Goal: Information Seeking & Learning: Find specific fact

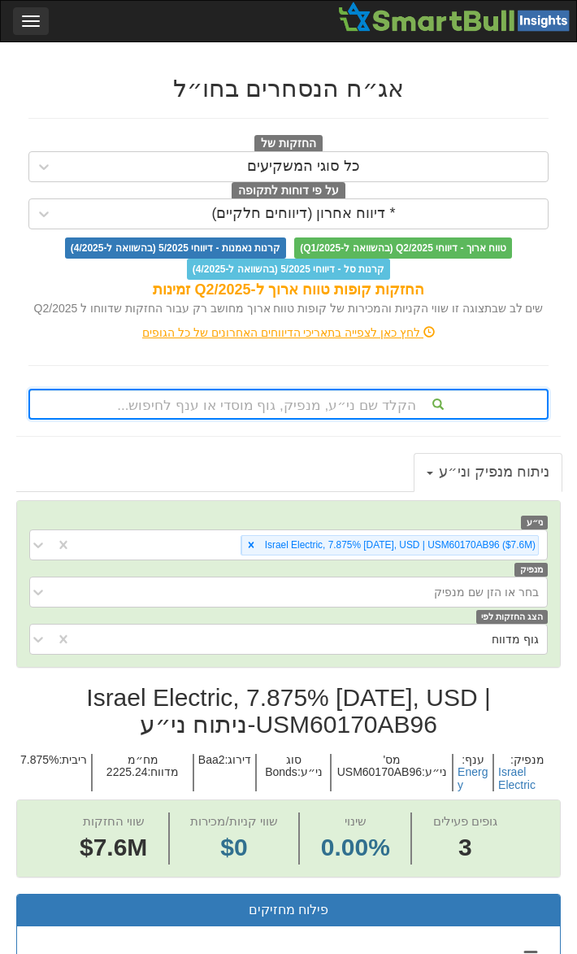
click at [28, 16] on span "button" at bounding box center [31, 16] width 18 height 2
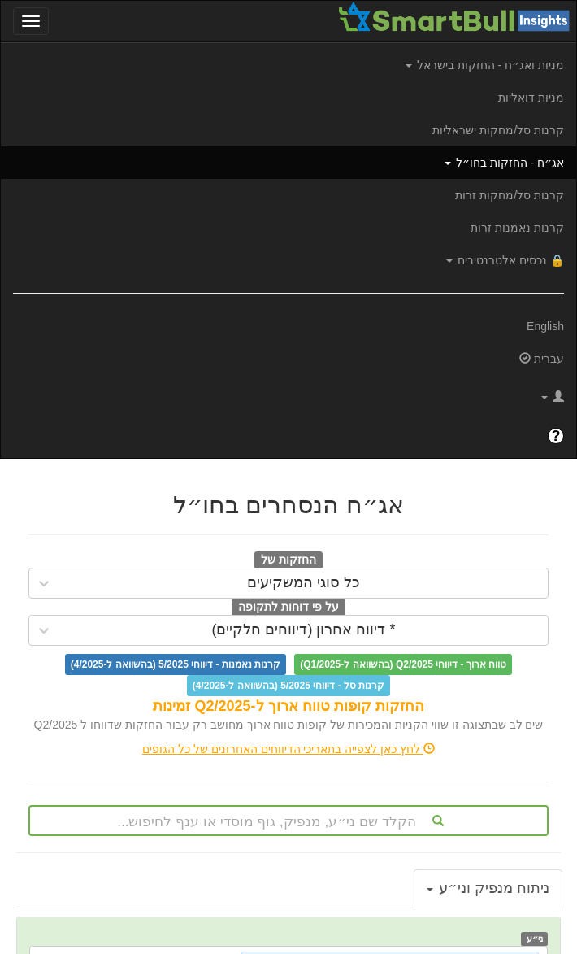
click at [494, 168] on link "אג״ח - החזקות בחו״ל" at bounding box center [289, 162] width 576 height 33
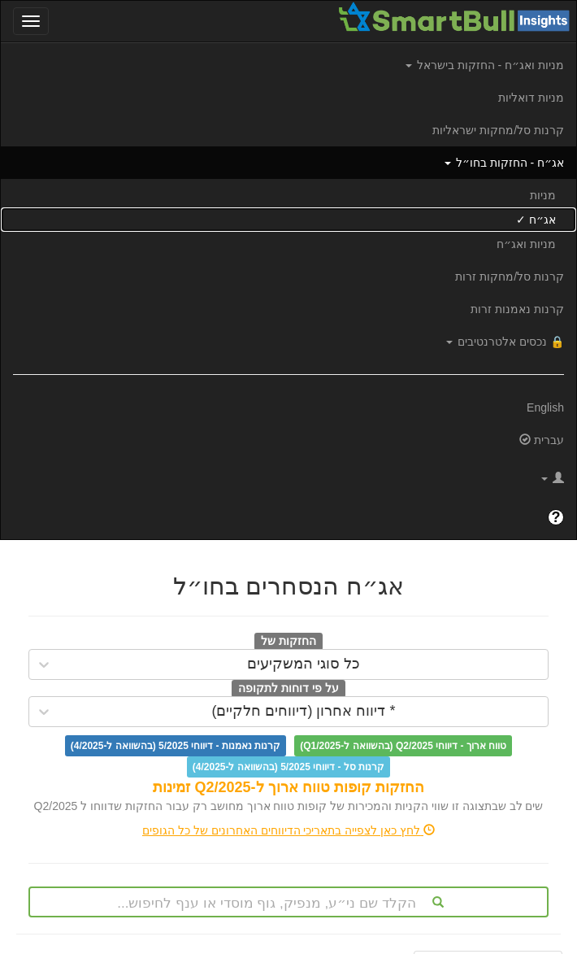
click at [546, 216] on link "אג״ח ✓" at bounding box center [289, 219] width 576 height 24
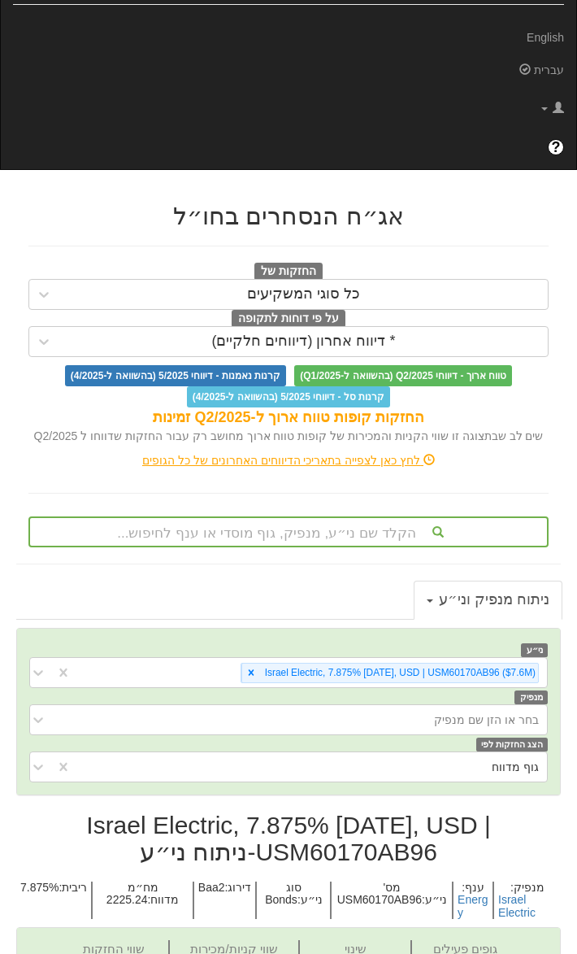
scroll to position [433, 0]
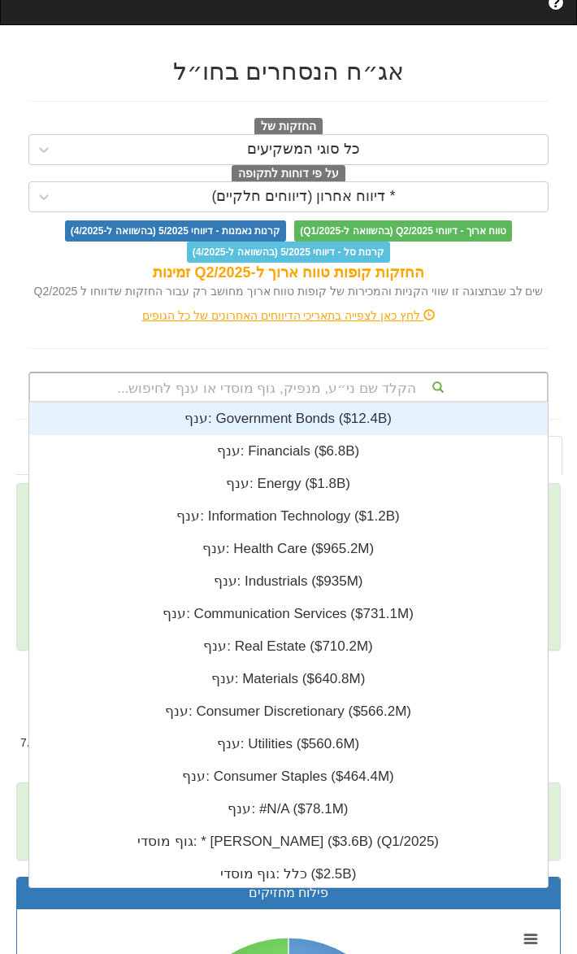
click at [296, 393] on div "הקלד שם ני״ע, מנפיק, גוף מוסדי או ענף לחיפוש..." at bounding box center [288, 387] width 517 height 28
click at [320, 376] on div "הקלד שם ני״ע, מנפיק, גוף מוסדי או ענף לחיפוש..." at bounding box center [288, 387] width 517 height 28
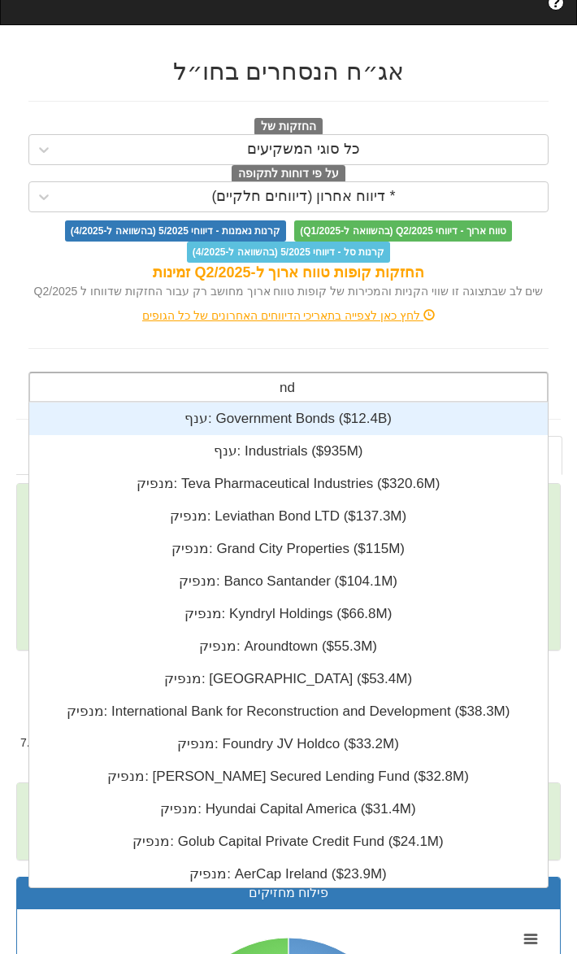
type input "n"
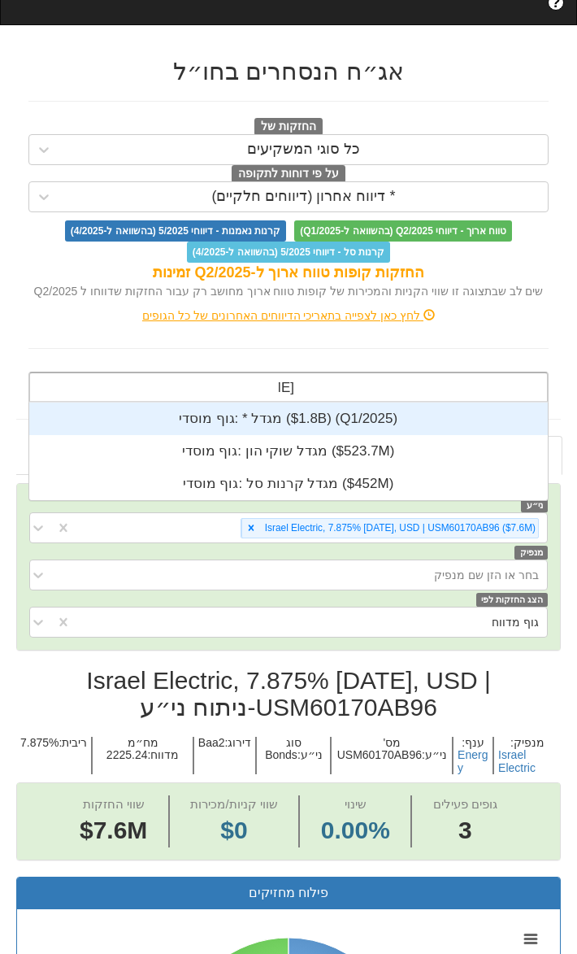
scroll to position [98, 0]
click at [320, 385] on div "מגדל מגדל" at bounding box center [288, 387] width 517 height 28
click at [294, 387] on input "מגדל" at bounding box center [286, 389] width 29 height 33
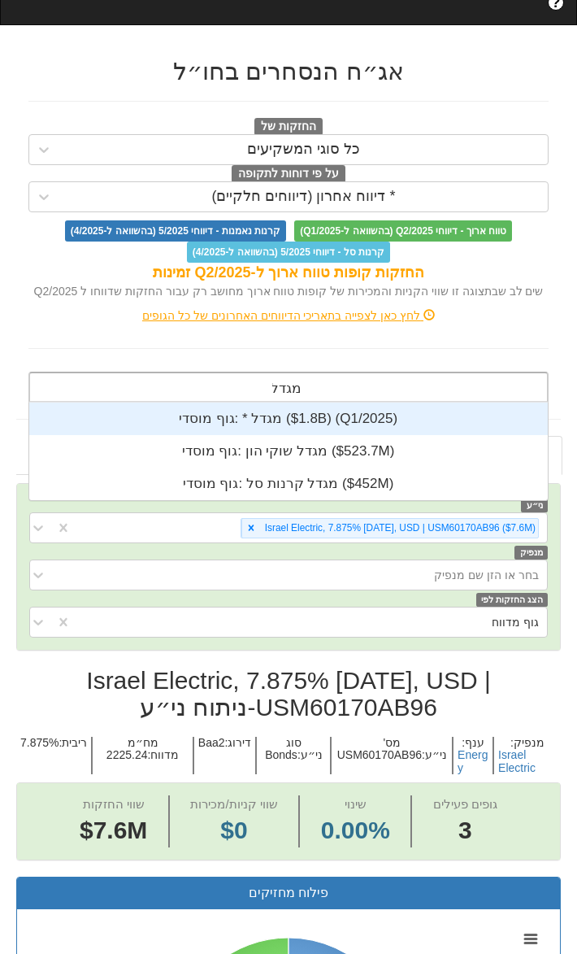
click at [294, 387] on input "מגדל" at bounding box center [286, 389] width 29 height 33
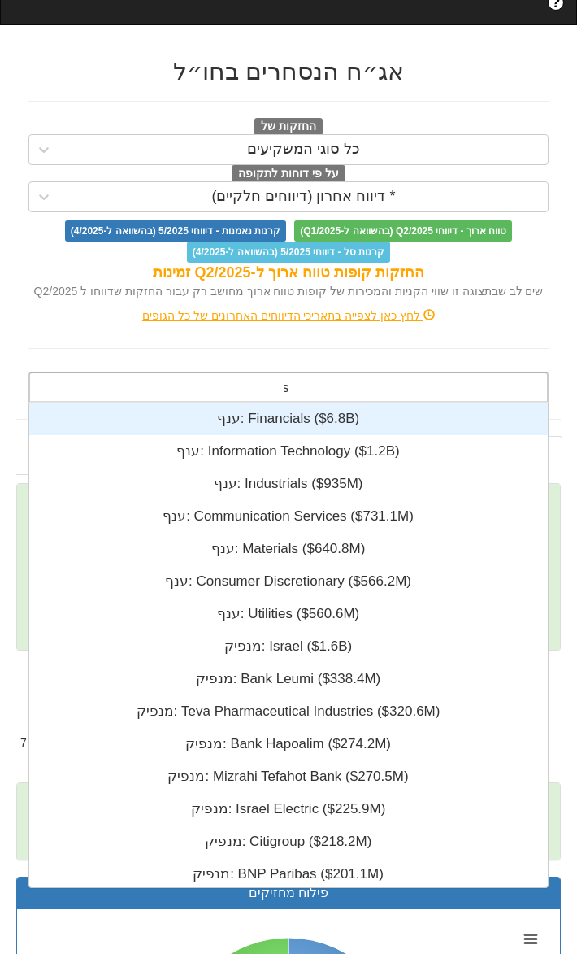
scroll to position [486, 0]
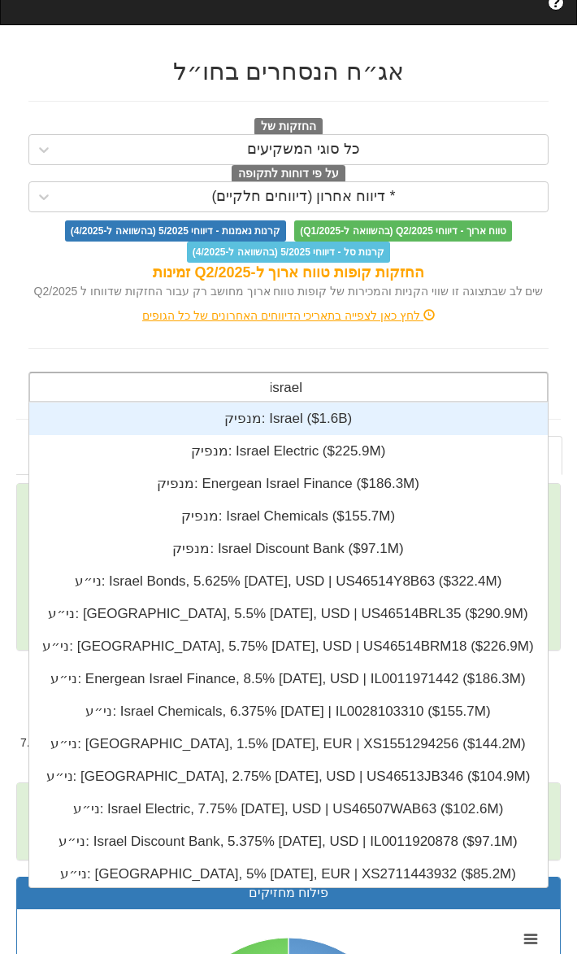
type input "israel"
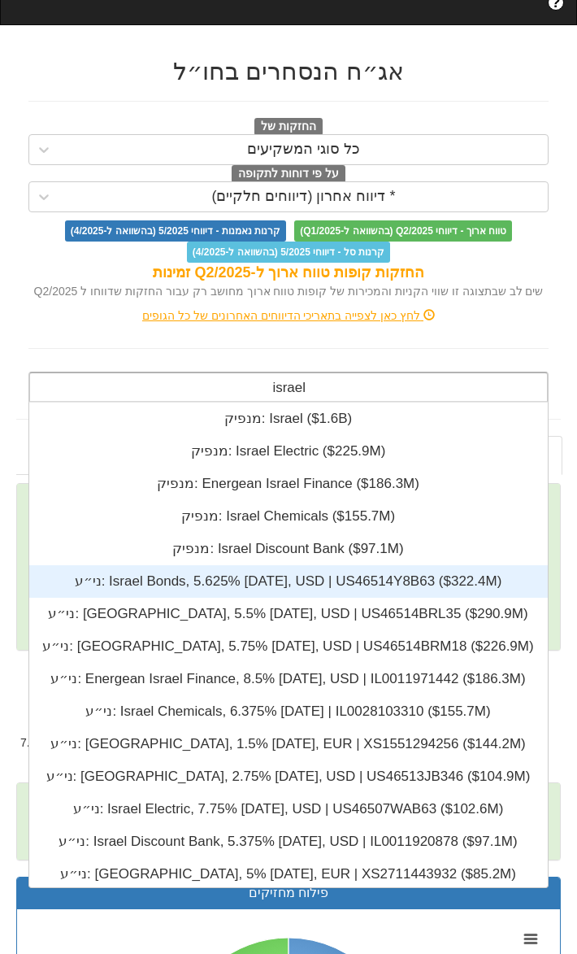
click at [267, 582] on div "ני״ע: ‎Israel Bonds, 5.625% [DATE], USD | US46514Y8B63 ‎($322.4M)‏" at bounding box center [287, 581] width 519 height 33
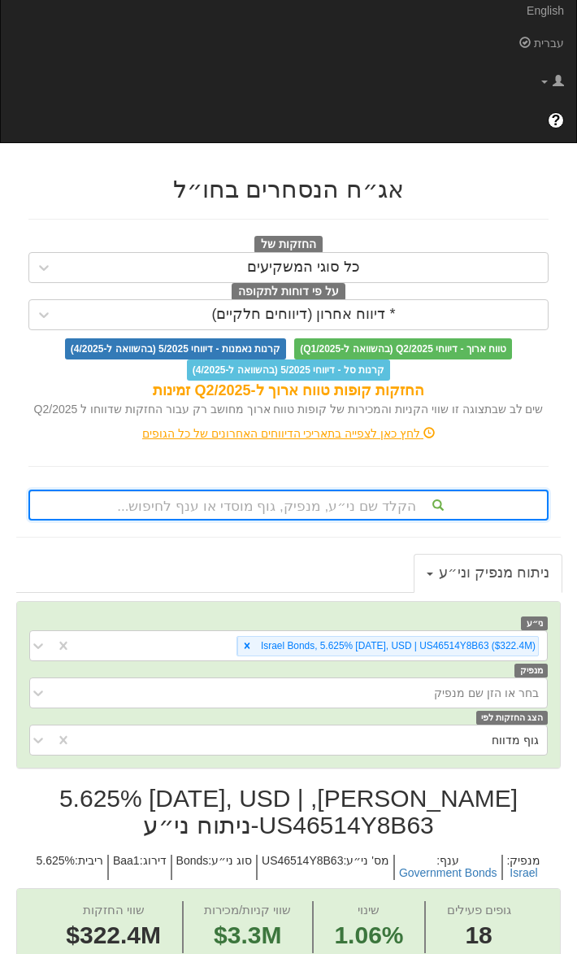
scroll to position [433, 0]
